Goal: Task Accomplishment & Management: Use online tool/utility

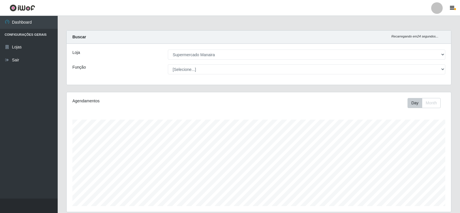
select select "443"
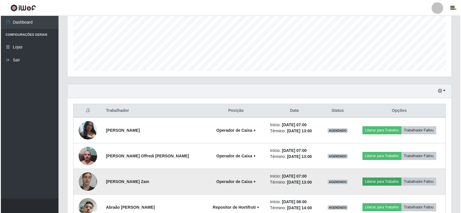
scroll to position [125, 0]
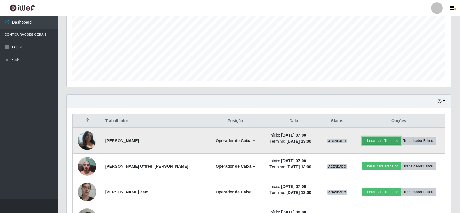
click at [380, 142] on button "Liberar para Trabalho" at bounding box center [381, 141] width 39 height 8
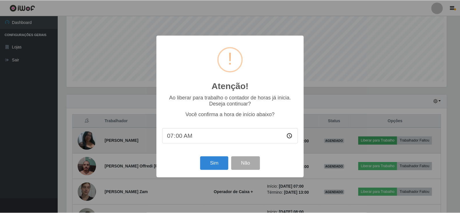
scroll to position [120, 382]
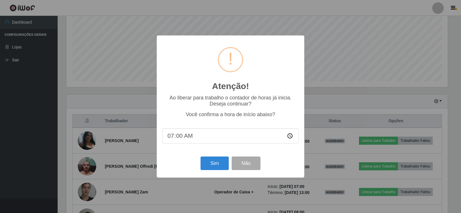
click at [181, 138] on input "07:00" at bounding box center [231, 135] width 136 height 15
click at [214, 164] on button "Sim" at bounding box center [215, 164] width 28 height 14
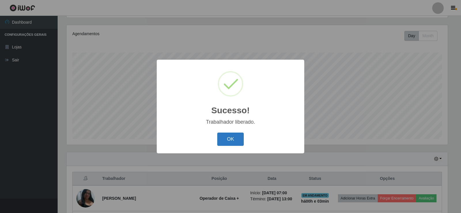
click at [233, 136] on button "OK" at bounding box center [230, 140] width 27 height 14
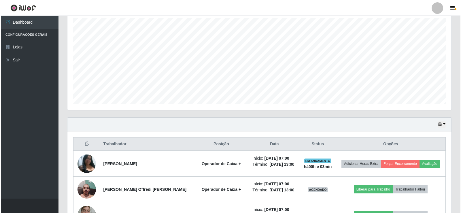
scroll to position [154, 0]
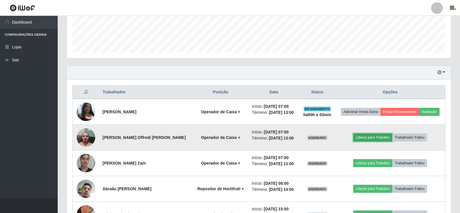
click at [374, 138] on button "Liberar para Trabalho" at bounding box center [372, 138] width 39 height 8
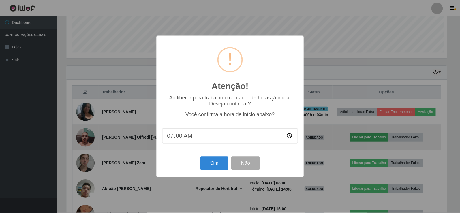
scroll to position [120, 382]
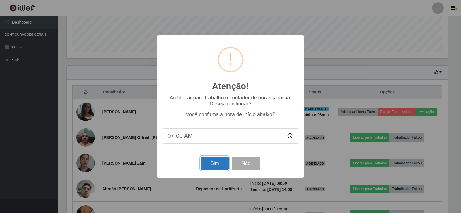
click at [217, 166] on button "Sim" at bounding box center [215, 164] width 28 height 14
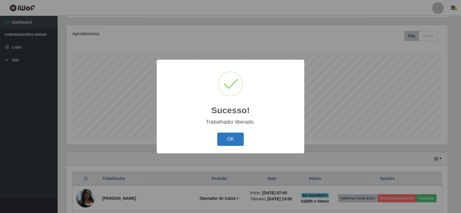
click at [227, 141] on button "OK" at bounding box center [230, 140] width 27 height 14
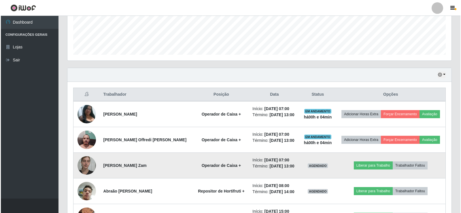
scroll to position [154, 0]
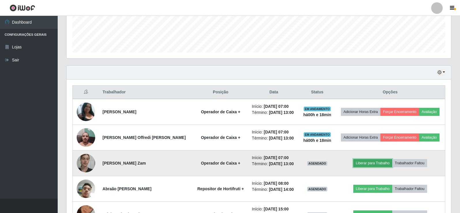
click at [378, 163] on button "Liberar para Trabalho" at bounding box center [372, 163] width 39 height 8
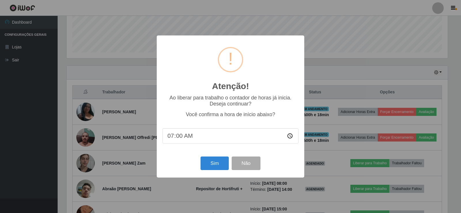
click at [181, 138] on input "07:00" at bounding box center [231, 135] width 136 height 15
type input "07:15"
click at [215, 166] on button "Sim" at bounding box center [215, 164] width 28 height 14
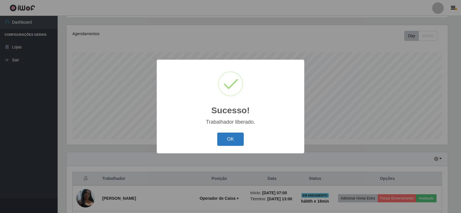
click at [233, 140] on button "OK" at bounding box center [230, 140] width 27 height 14
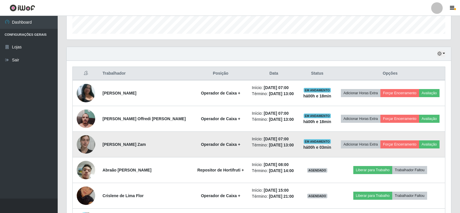
scroll to position [183, 0]
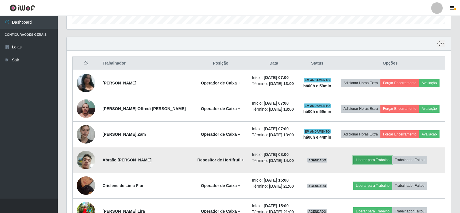
click at [375, 158] on button "Liberar para Trabalho" at bounding box center [372, 160] width 39 height 8
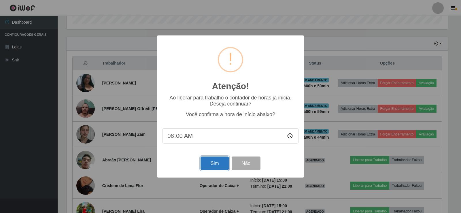
click at [214, 167] on button "Sim" at bounding box center [215, 164] width 28 height 14
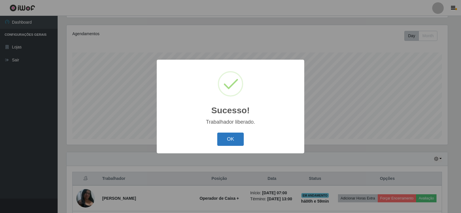
click at [235, 139] on button "OK" at bounding box center [230, 140] width 27 height 14
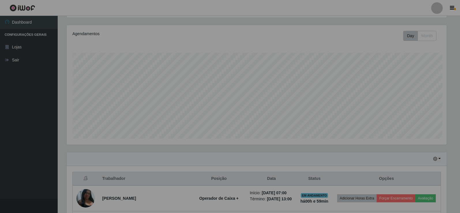
scroll to position [120, 384]
